Goal: Navigation & Orientation: Find specific page/section

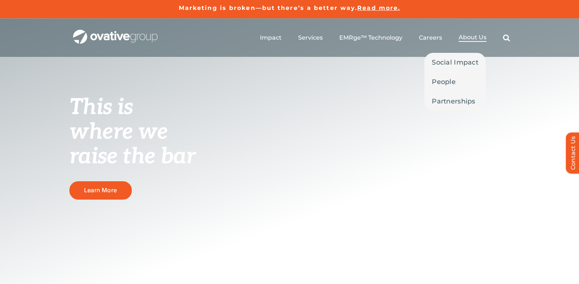
click at [475, 38] on span "About Us" at bounding box center [473, 37] width 28 height 7
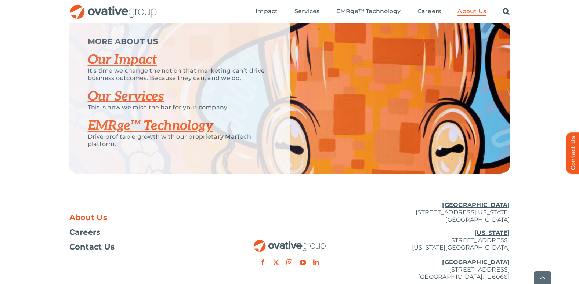
scroll to position [1579, 0]
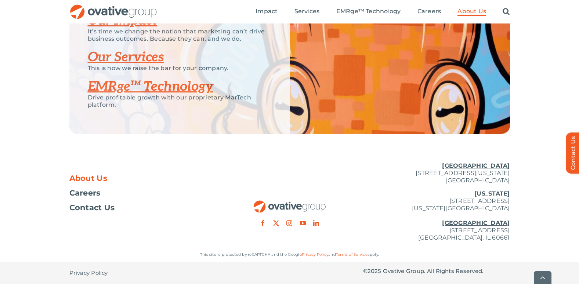
click at [126, 65] on link "Our Services" at bounding box center [126, 57] width 76 height 16
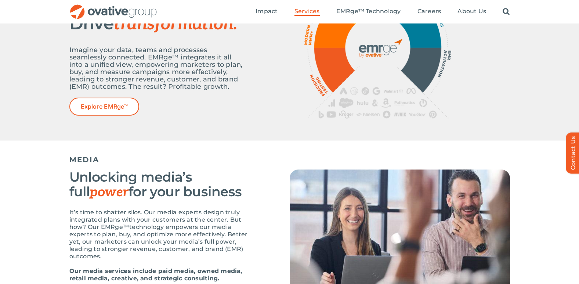
scroll to position [257, 0]
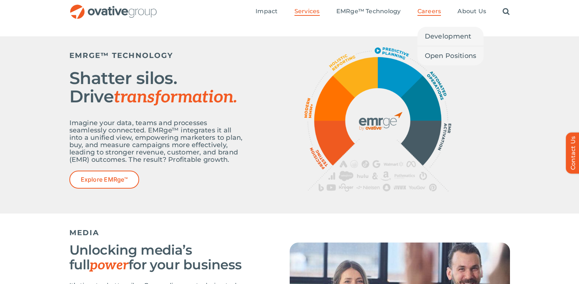
click at [426, 10] on span "Careers" at bounding box center [430, 11] width 24 height 7
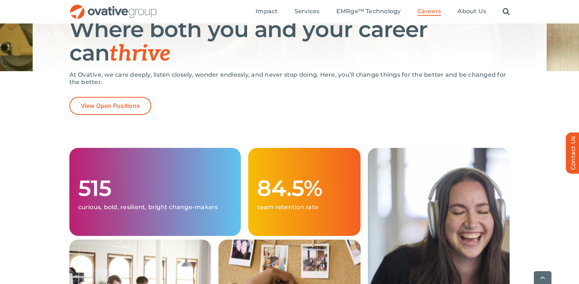
scroll to position [110, 0]
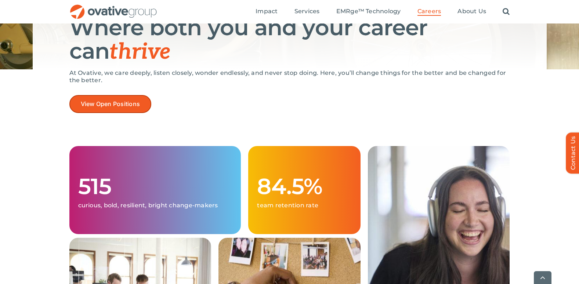
click at [108, 105] on span "View Open Positions" at bounding box center [111, 104] width 60 height 7
